Goal: Information Seeking & Learning: Learn about a topic

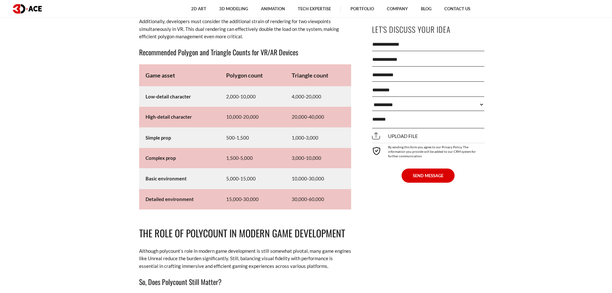
scroll to position [3727, 0]
